Goal: Transaction & Acquisition: Book appointment/travel/reservation

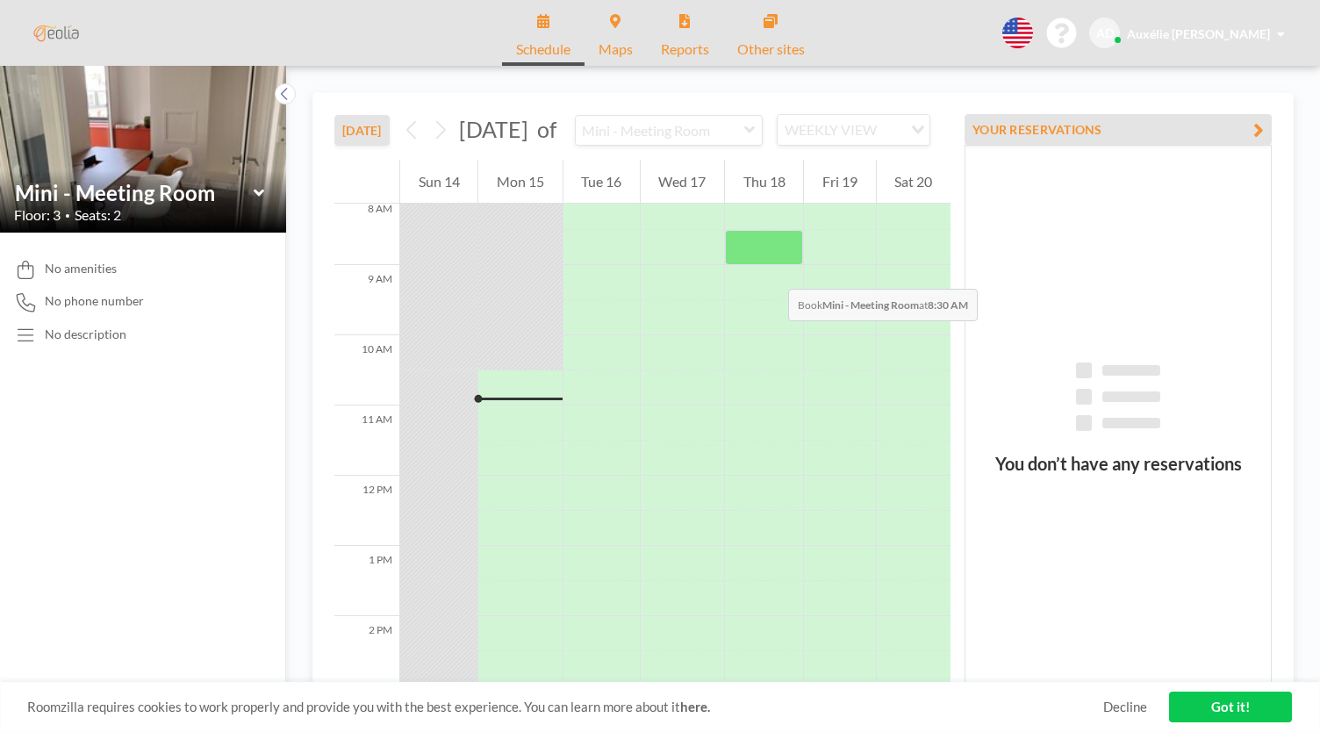
scroll to position [571, 0]
click at [500, 399] on div at bounding box center [519, 387] width 83 height 35
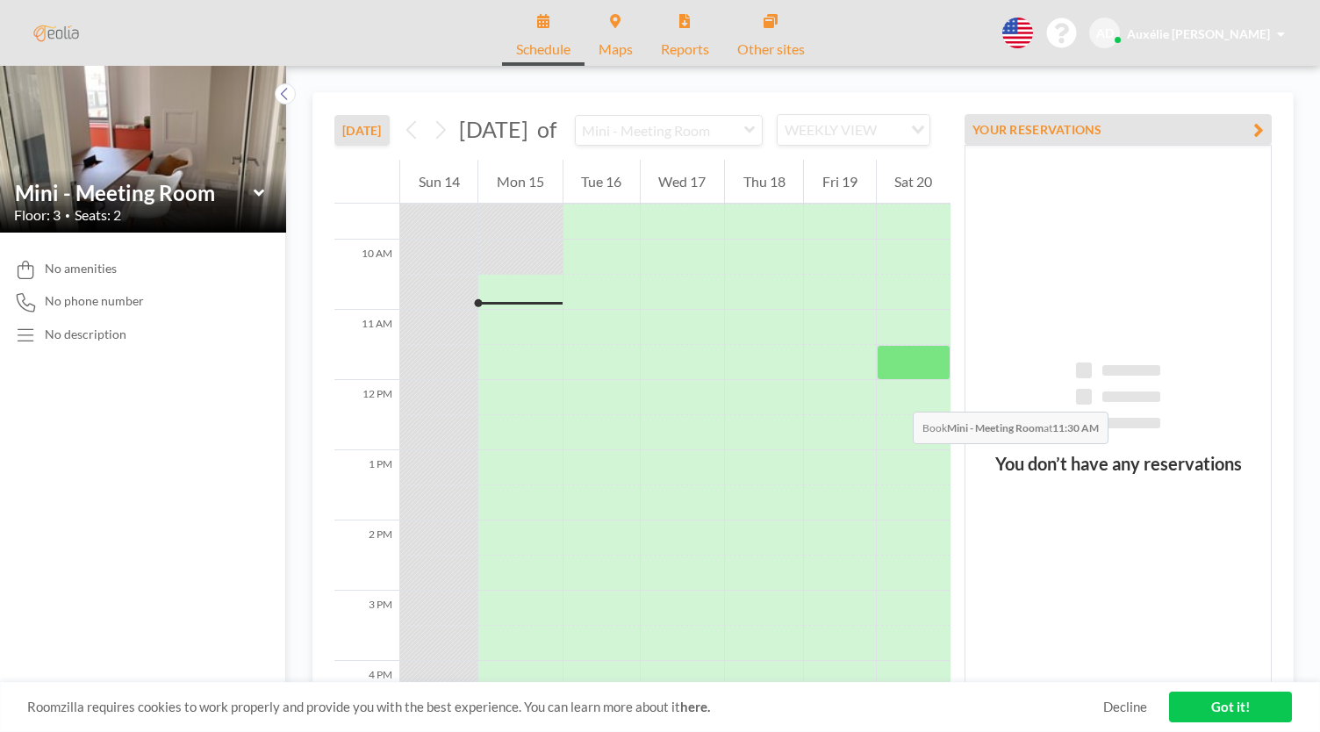
scroll to position [670, 0]
click at [1237, 710] on link "Got it!" at bounding box center [1230, 707] width 123 height 31
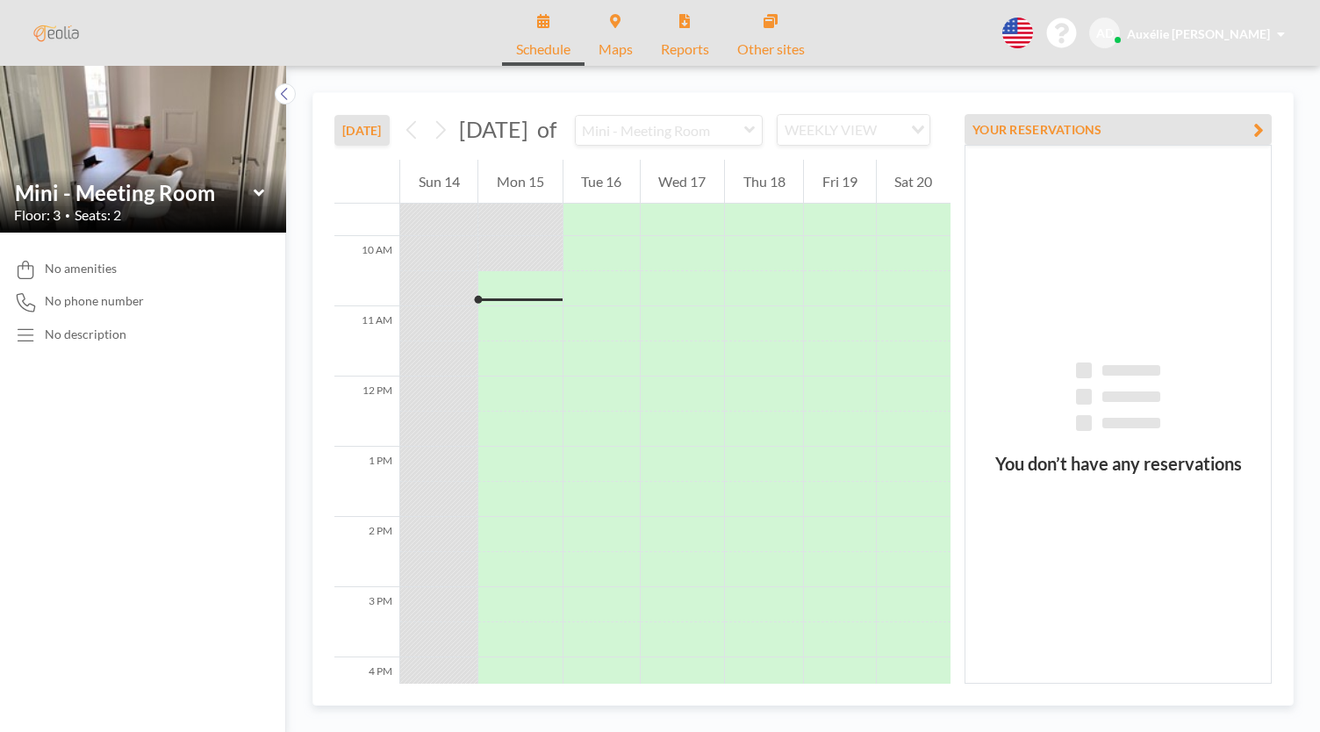
click at [514, 305] on div at bounding box center [519, 288] width 83 height 35
click at [1053, 50] on div "Schedule Maps Reports Other sites English Polski 日本語 Española AD Auxélie [PERSO…" at bounding box center [660, 33] width 1320 height 66
click at [1033, 37] on icon at bounding box center [1018, 33] width 31 height 31
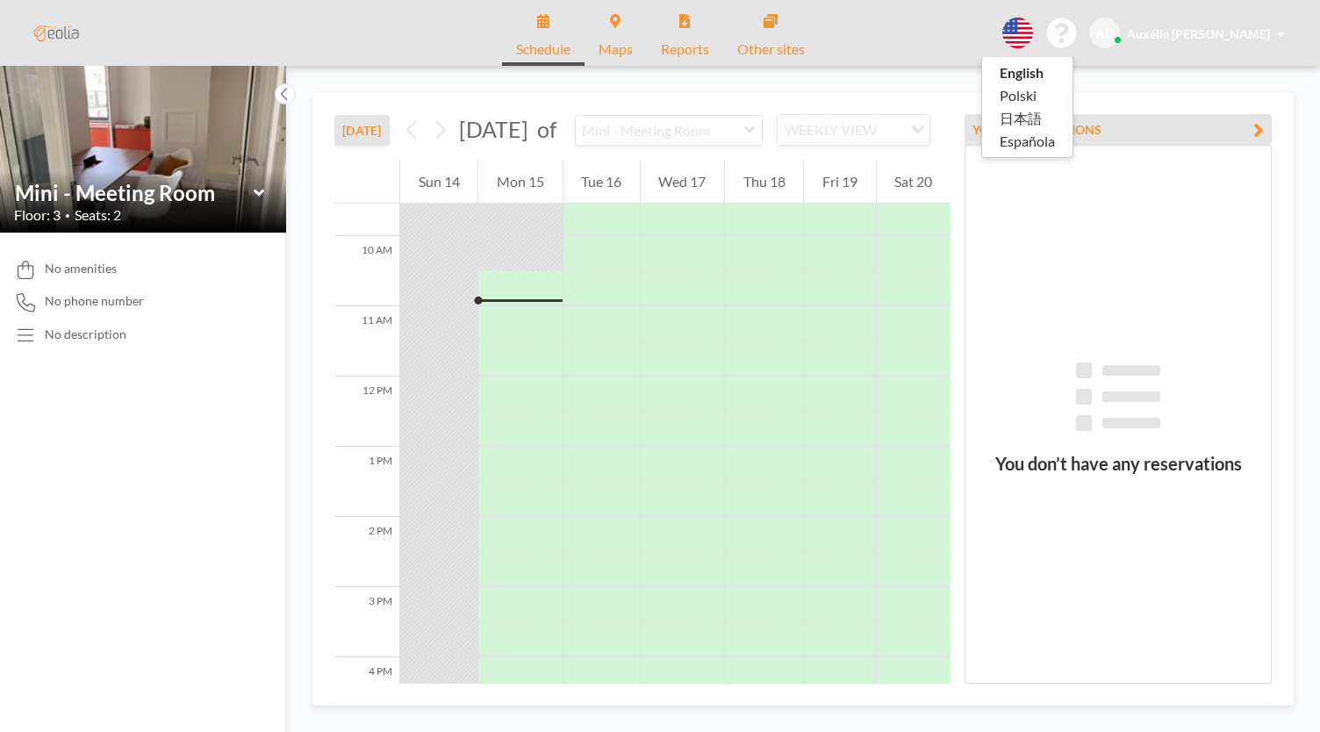
click at [751, 103] on div at bounding box center [660, 366] width 1320 height 732
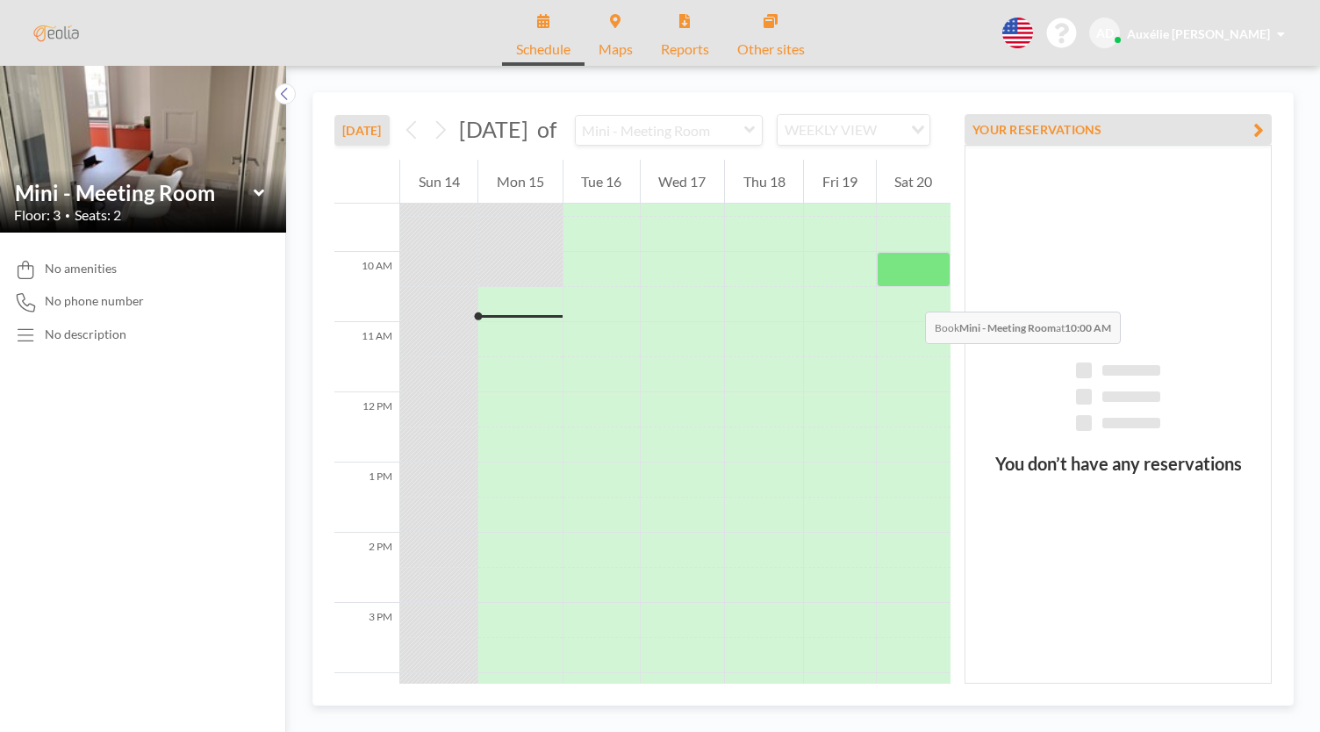
scroll to position [655, 0]
click at [521, 321] on div at bounding box center [519, 303] width 83 height 35
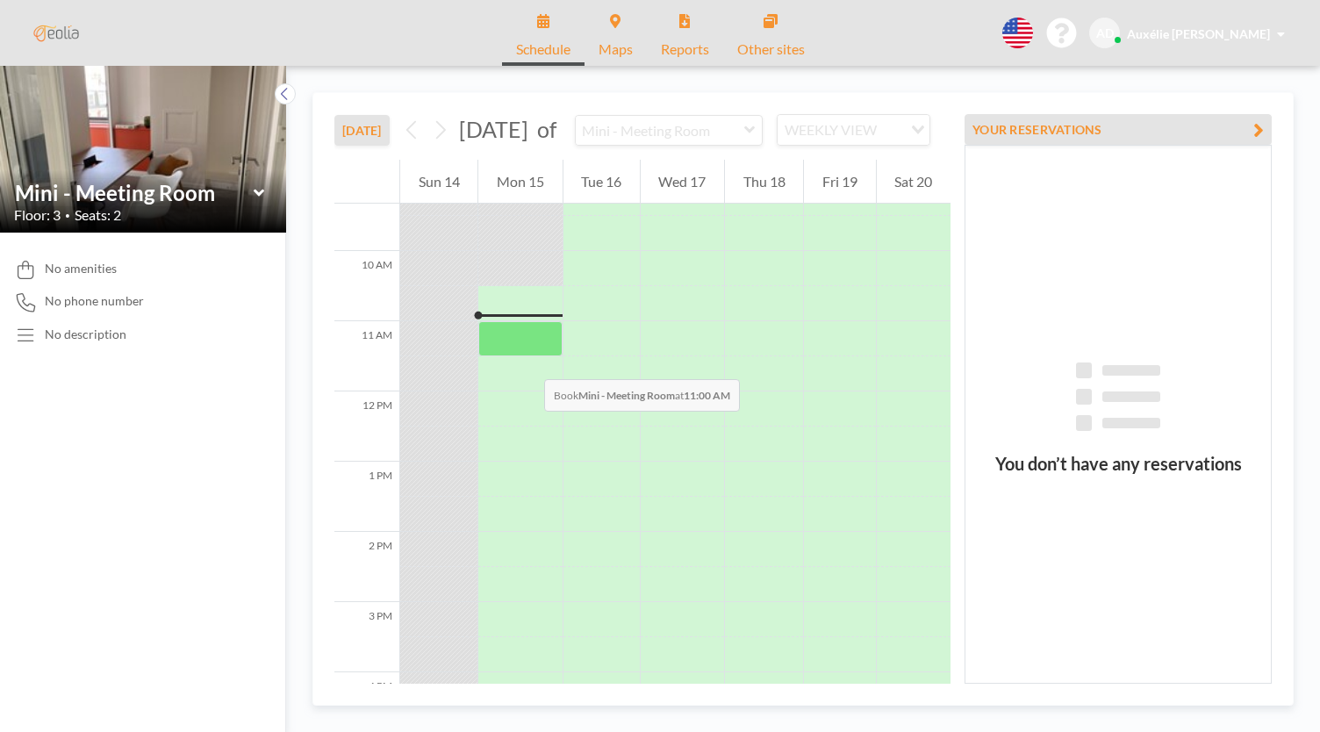
click at [527, 356] on div at bounding box center [519, 338] width 83 height 35
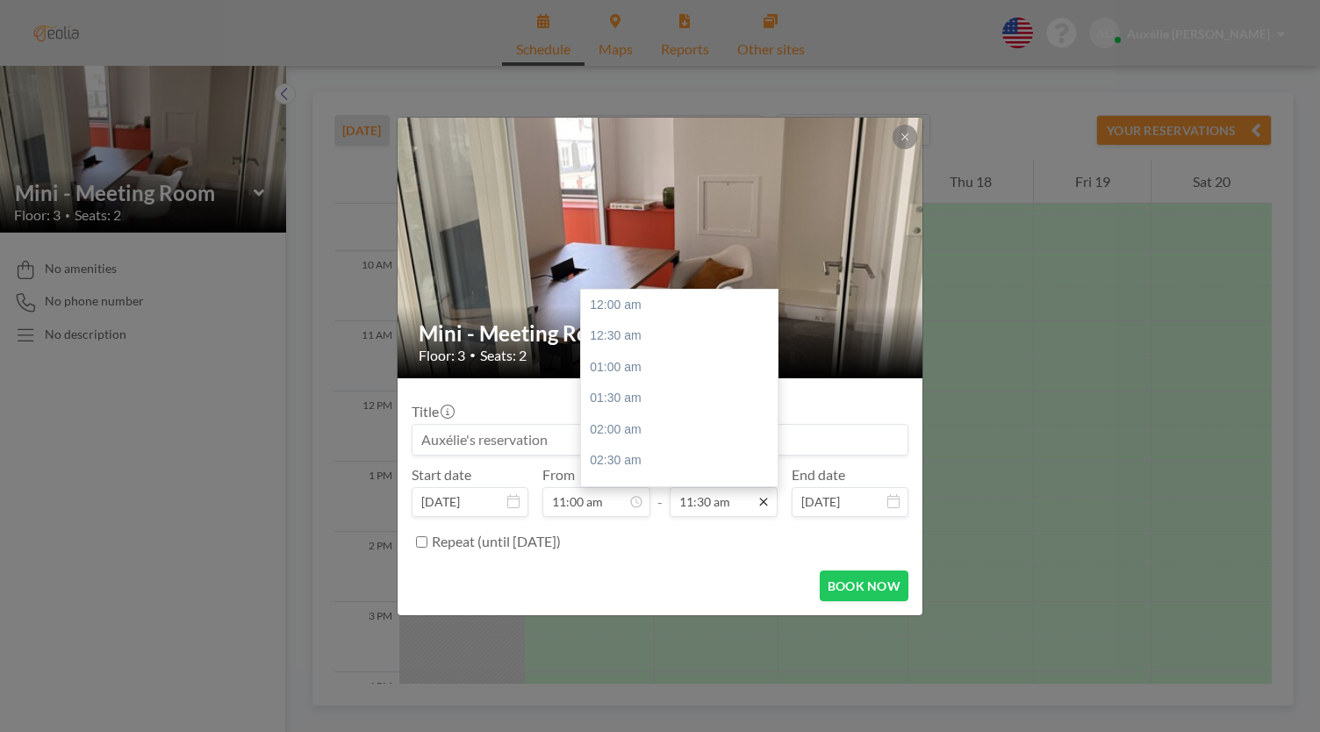
scroll to position [719, 0]
click at [666, 341] on div "12:00 pm" at bounding box center [683, 336] width 205 height 32
type input "12:00 pm"
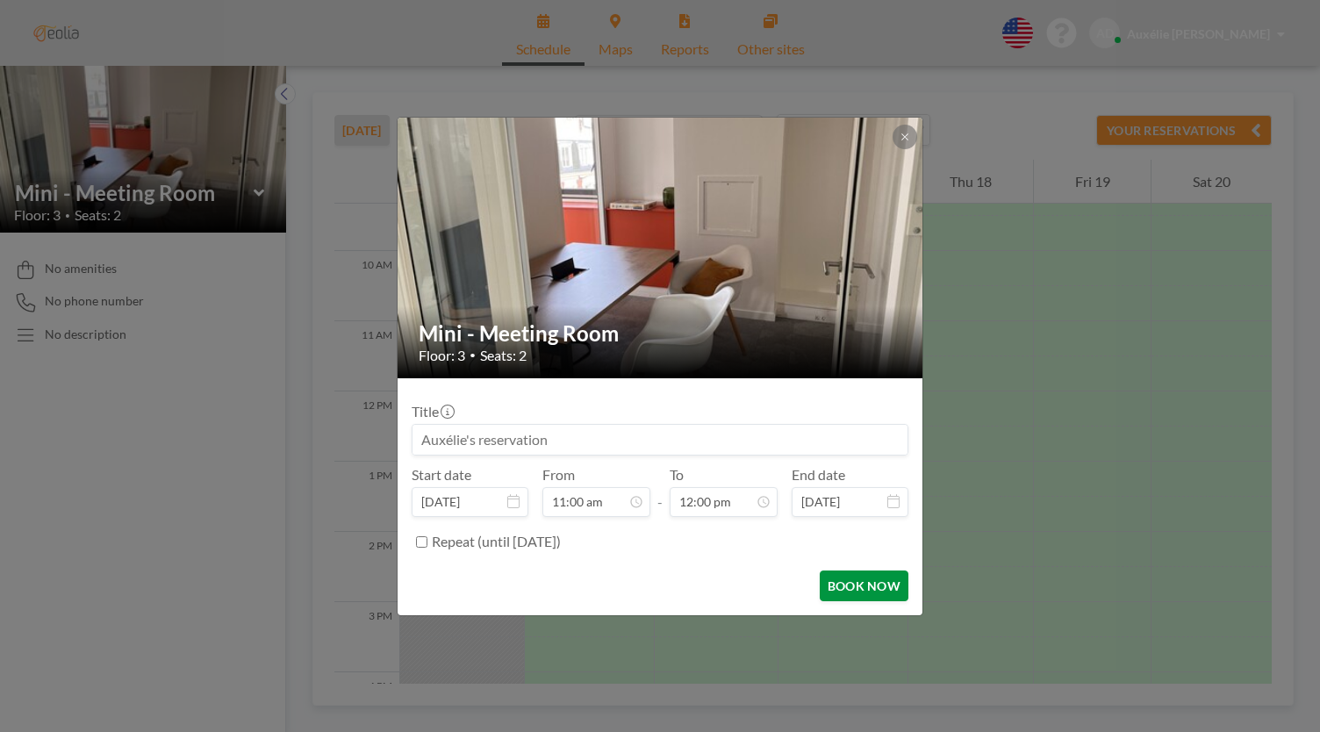
click at [852, 586] on button "BOOK NOW" at bounding box center [864, 586] width 89 height 31
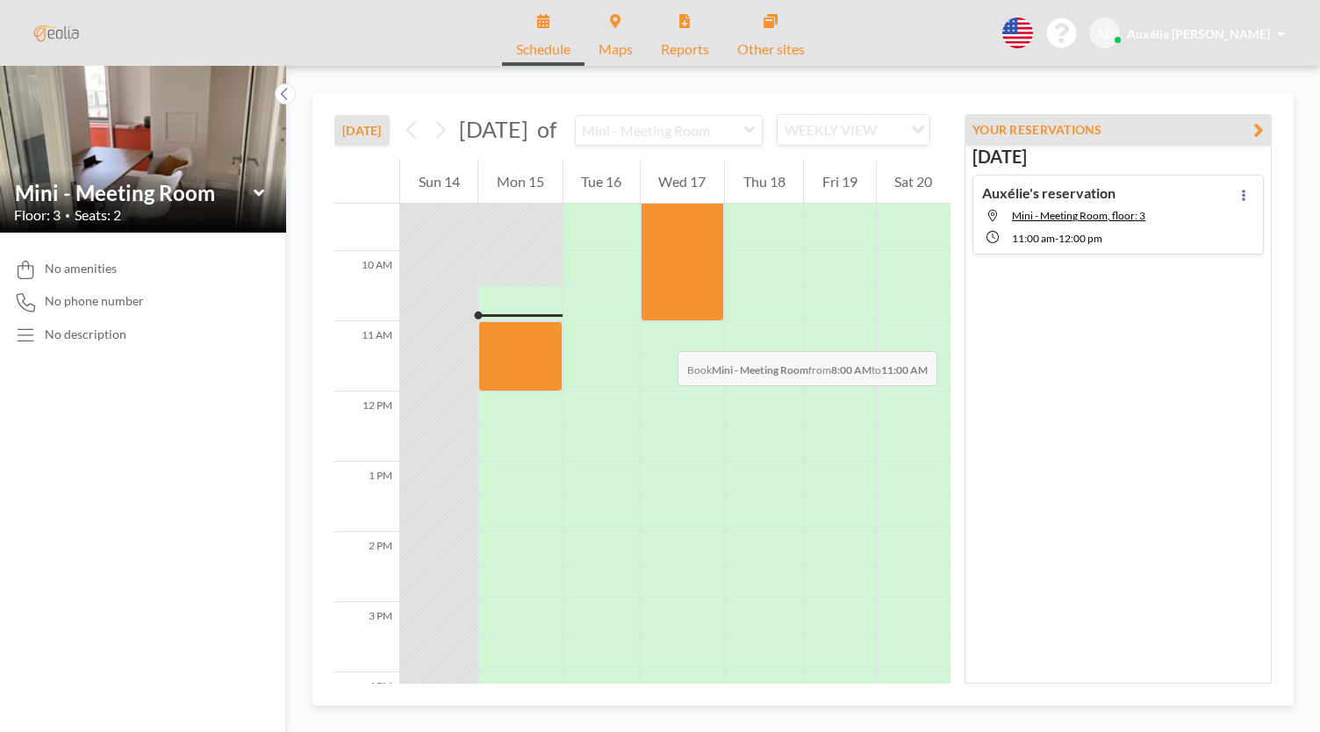
click at [660, 334] on div at bounding box center [682, 391] width 83 height 1685
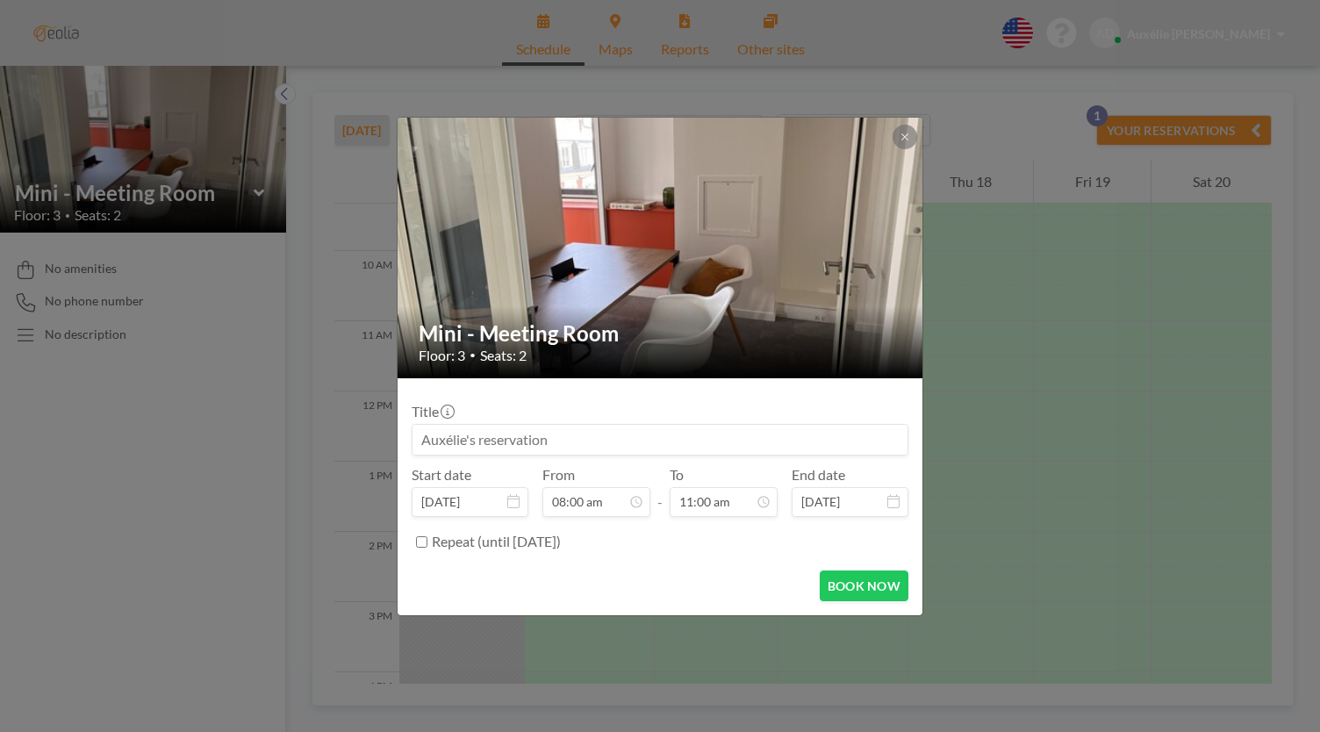
click at [660, 334] on h2 "Mini - Meeting Room" at bounding box center [661, 333] width 485 height 26
click at [910, 140] on button at bounding box center [905, 137] width 25 height 25
